Goal: Task Accomplishment & Management: Manage account settings

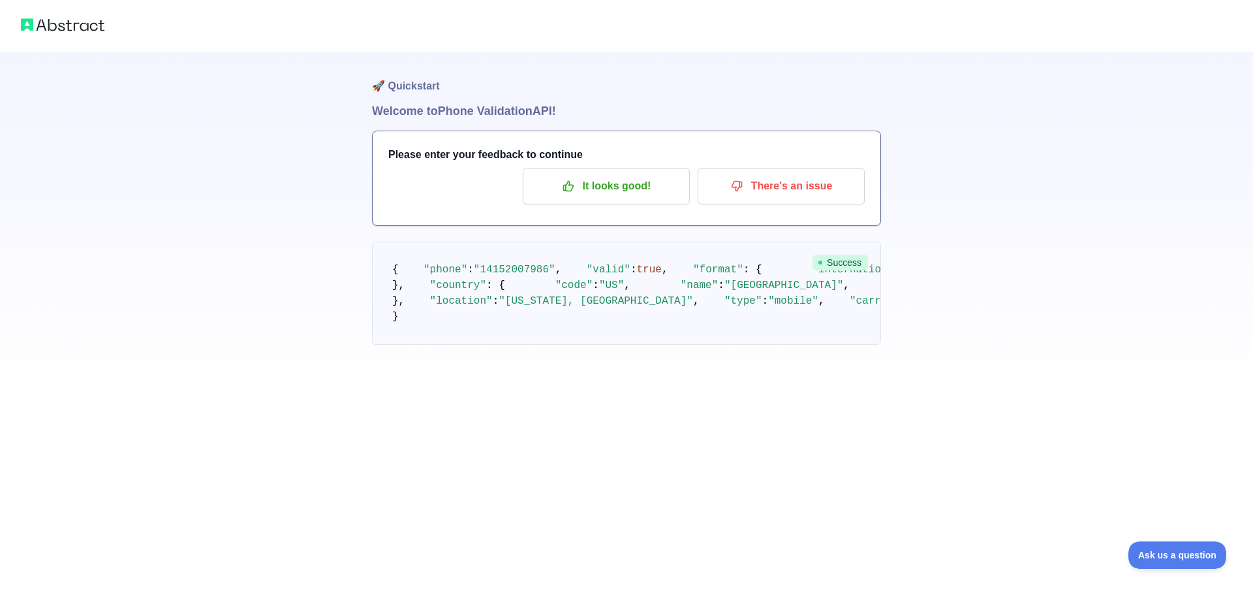
click at [712, 322] on pre "{ "phone" : "[PHONE_NUMBER]" , "valid" : true , "format" : { "international" : …" at bounding box center [626, 293] width 509 height 103
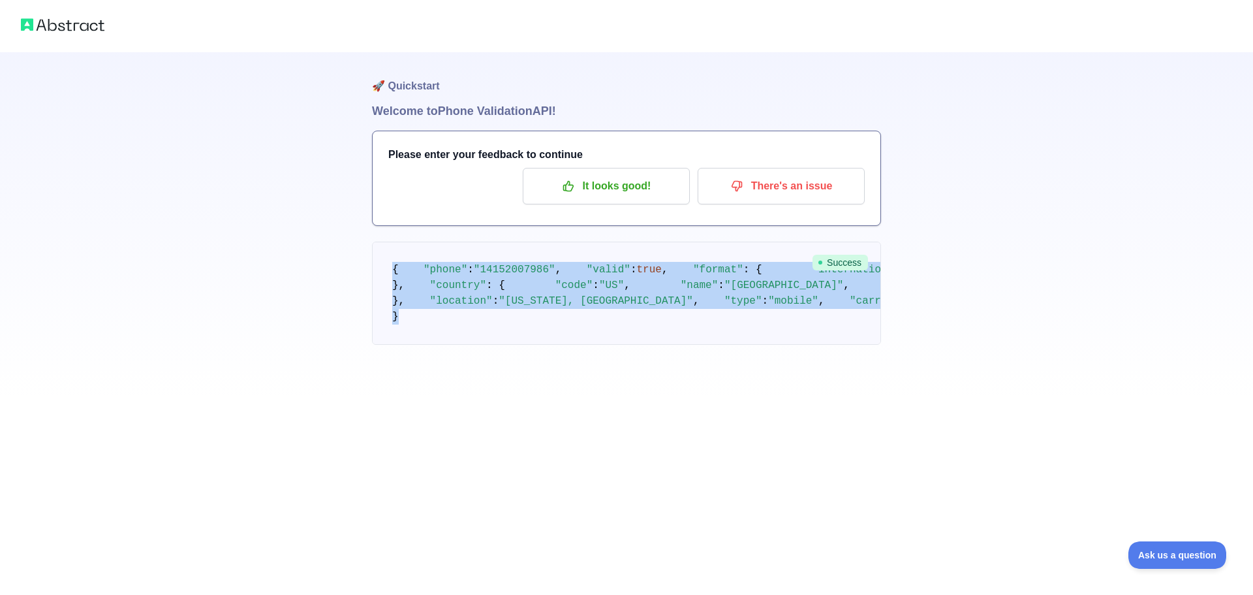
drag, startPoint x: 393, startPoint y: 266, endPoint x: 529, endPoint y: 512, distance: 281.4
click at [529, 345] on pre "{ "phone" : "[PHONE_NUMBER]" , "valid" : true , "format" : { "international" : …" at bounding box center [626, 293] width 509 height 103
copy code "{ "phone" : "[PHONE_NUMBER]" , "valid" : true , "format" : { "international" : …"
click at [704, 336] on pre "{ "phone" : "[PHONE_NUMBER]" , "valid" : true , "format" : { "international" : …" at bounding box center [626, 293] width 509 height 103
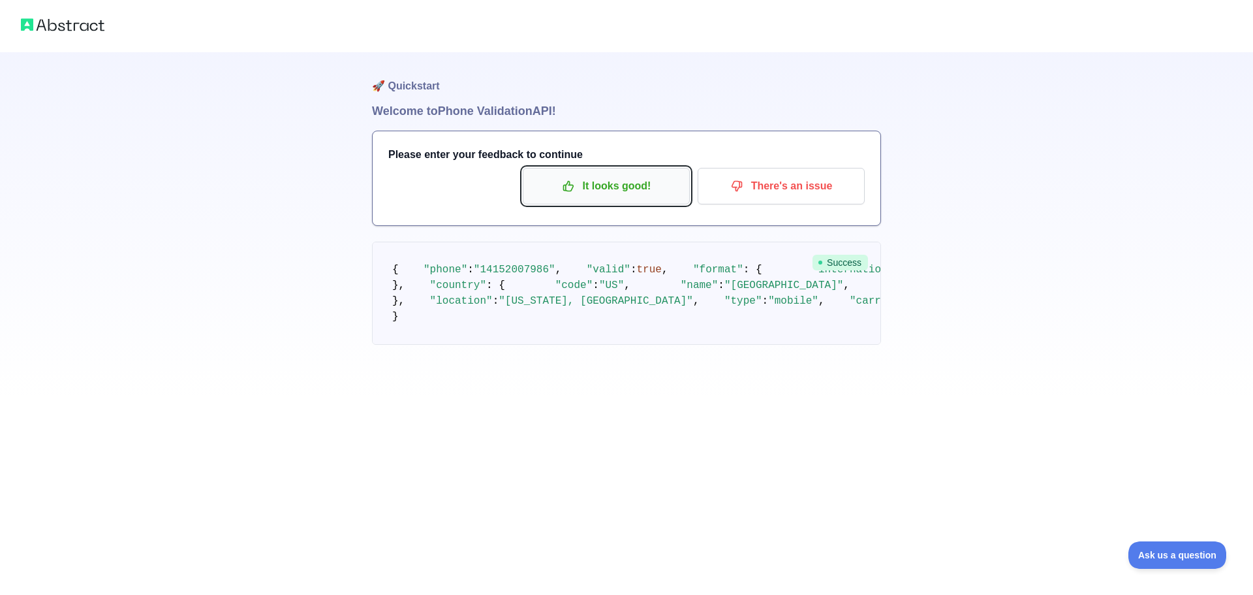
click at [635, 186] on p "It looks good!" at bounding box center [607, 186] width 148 height 22
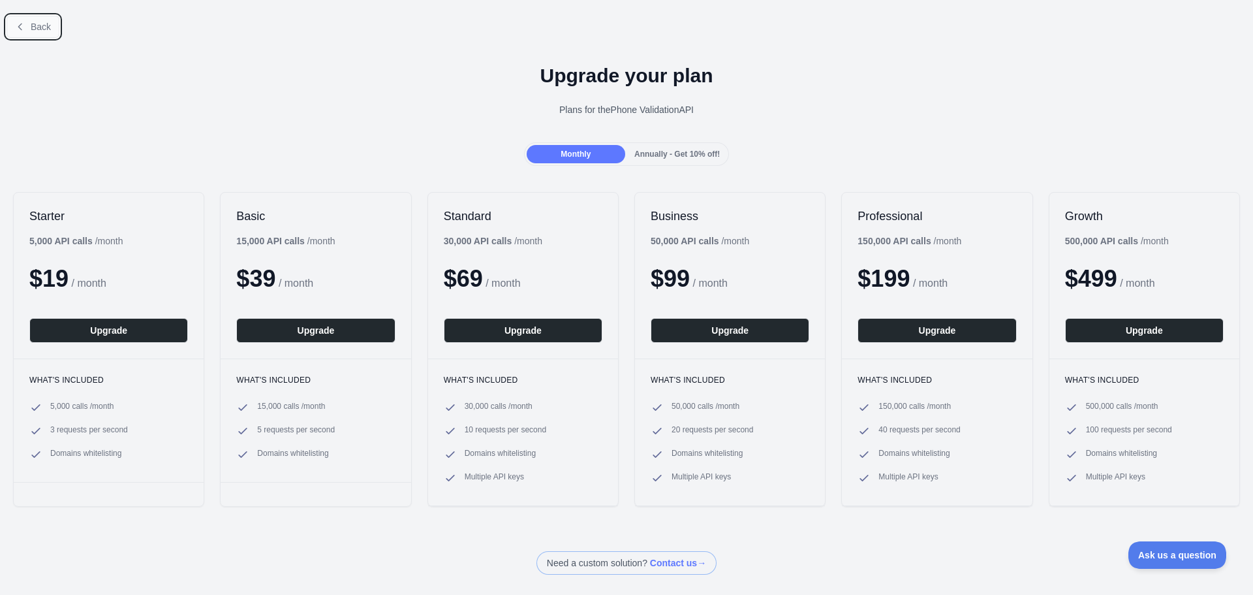
click at [27, 29] on button "Back" at bounding box center [33, 27] width 53 height 22
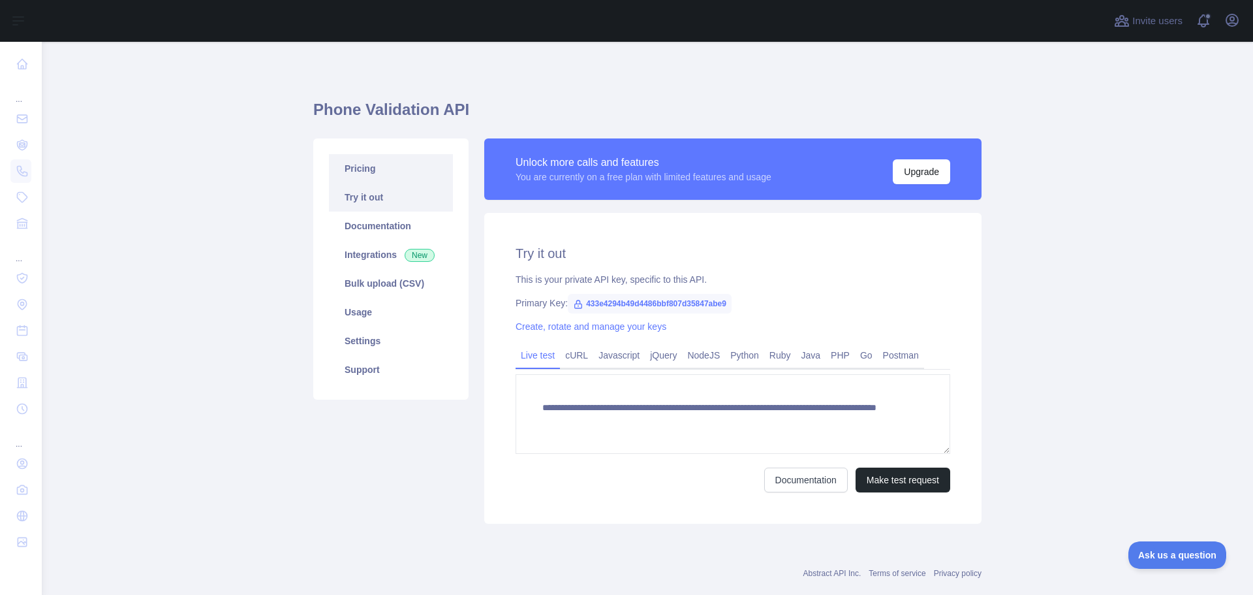
click at [351, 166] on link "Pricing" at bounding box center [391, 168] width 124 height 29
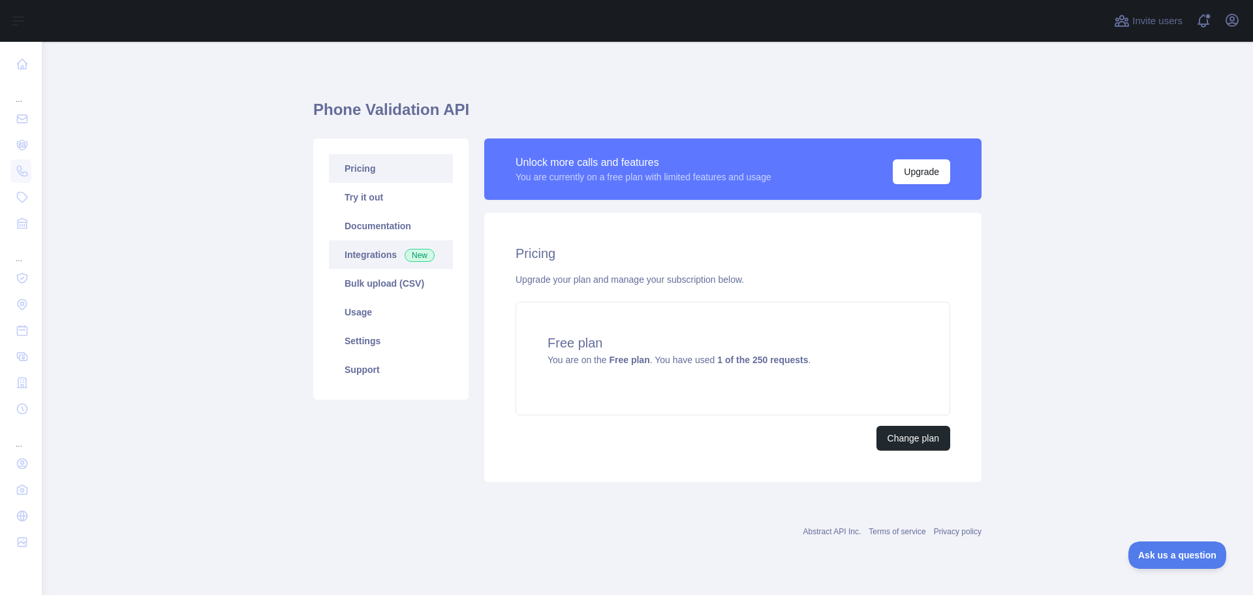
click at [376, 250] on link "Integrations New" at bounding box center [391, 254] width 124 height 29
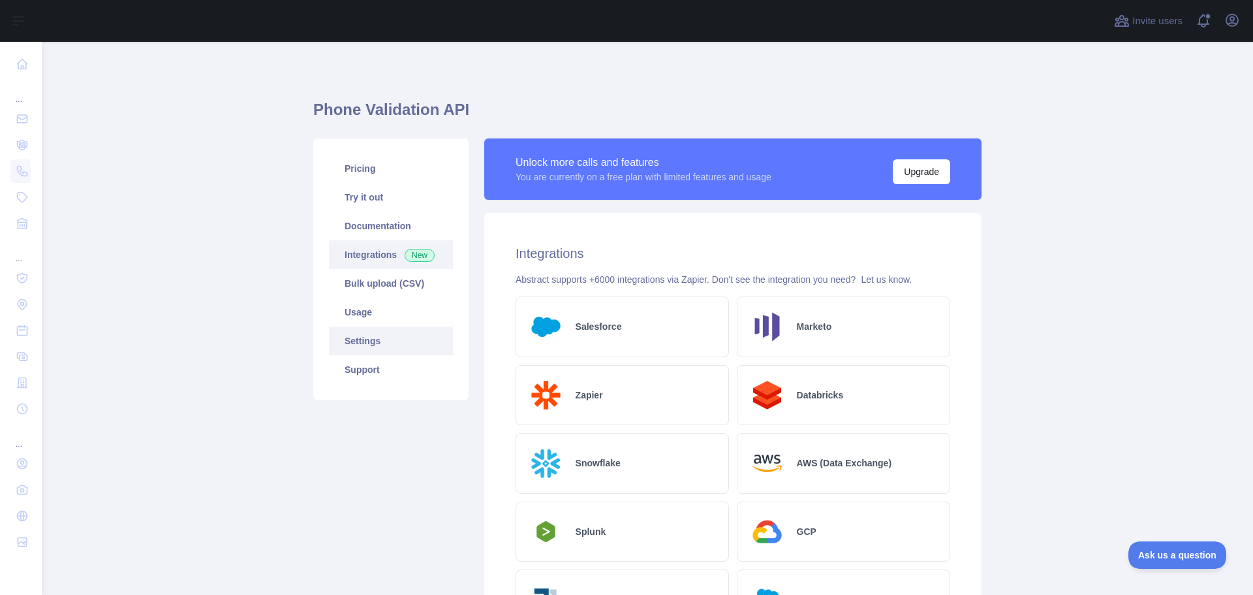
click at [409, 345] on link "Settings" at bounding box center [391, 340] width 124 height 29
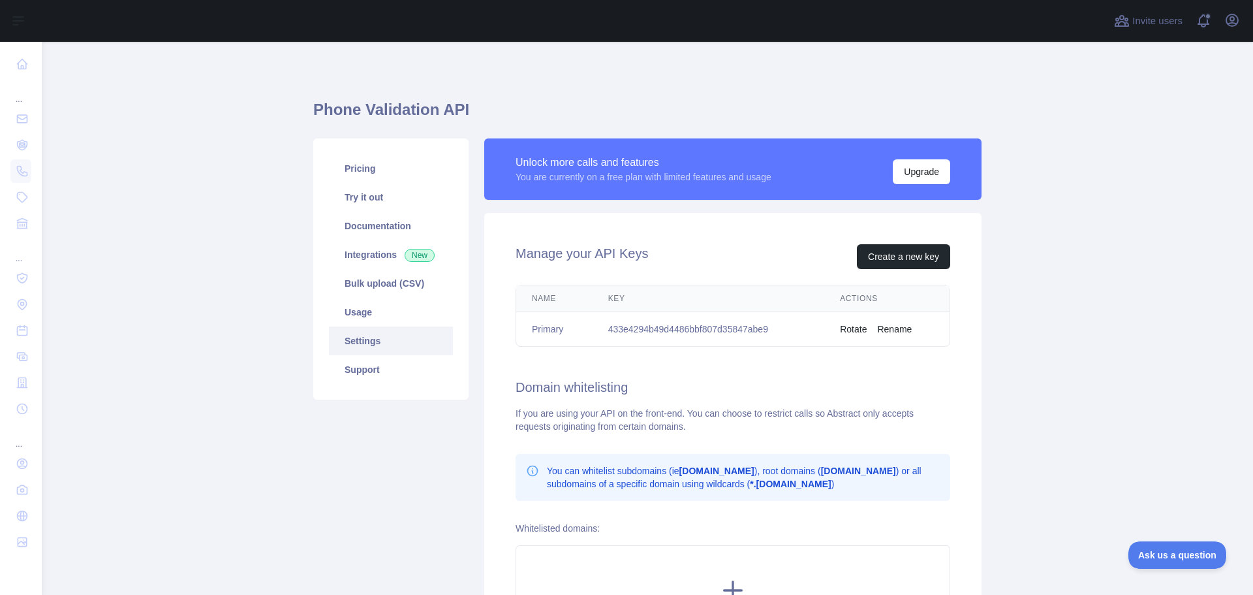
click at [648, 326] on td "433e4294b49d4486bbf807d35847abe9" at bounding box center [709, 329] width 232 height 35
copy td "433e4294b49d4486bbf807d35847abe9"
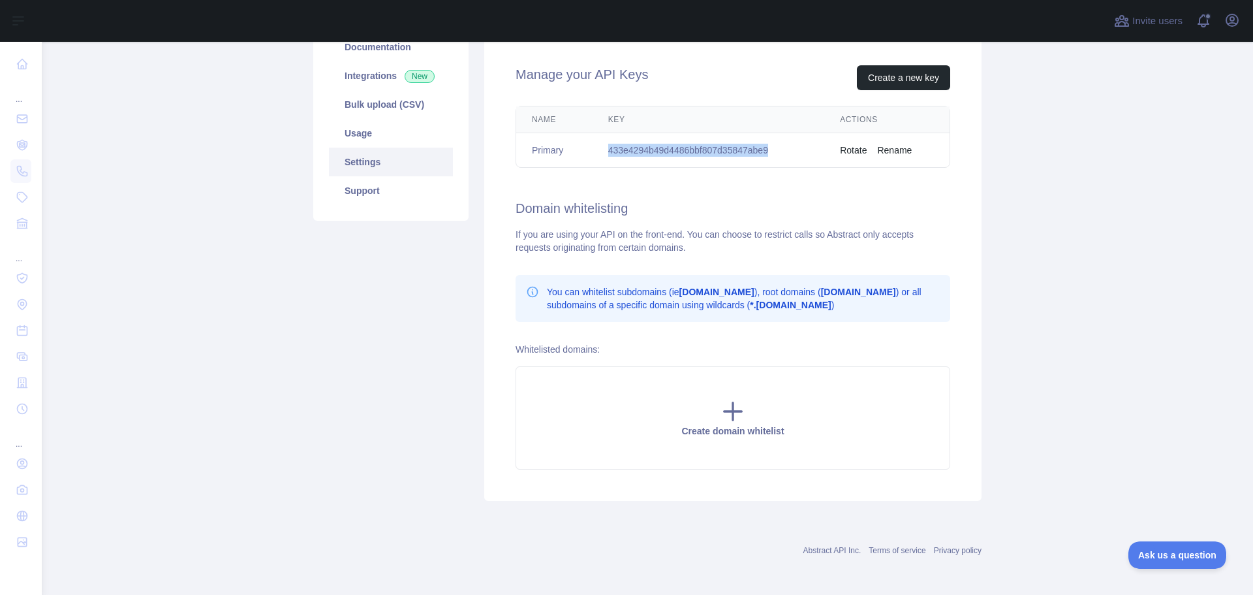
scroll to position [181, 0]
click at [708, 150] on td "433e4294b49d4486bbf807d35847abe9" at bounding box center [709, 148] width 232 height 35
copy td "433e4294b49d4486bbf807d35847abe9"
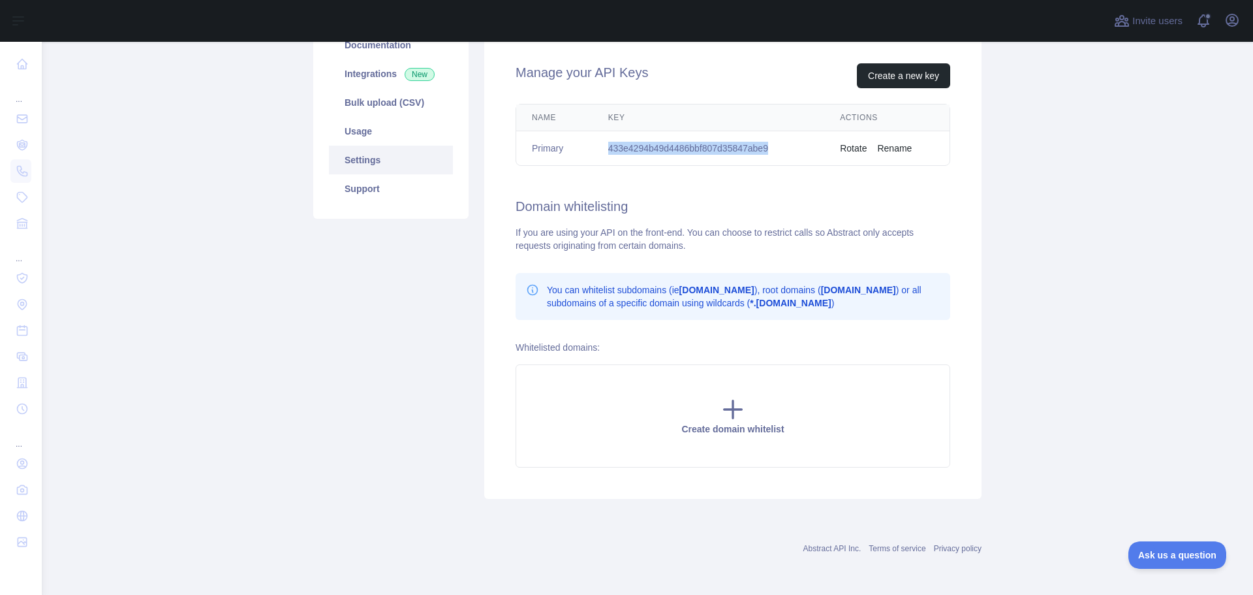
scroll to position [0, 0]
